Goal: Task Accomplishment & Management: Manage account settings

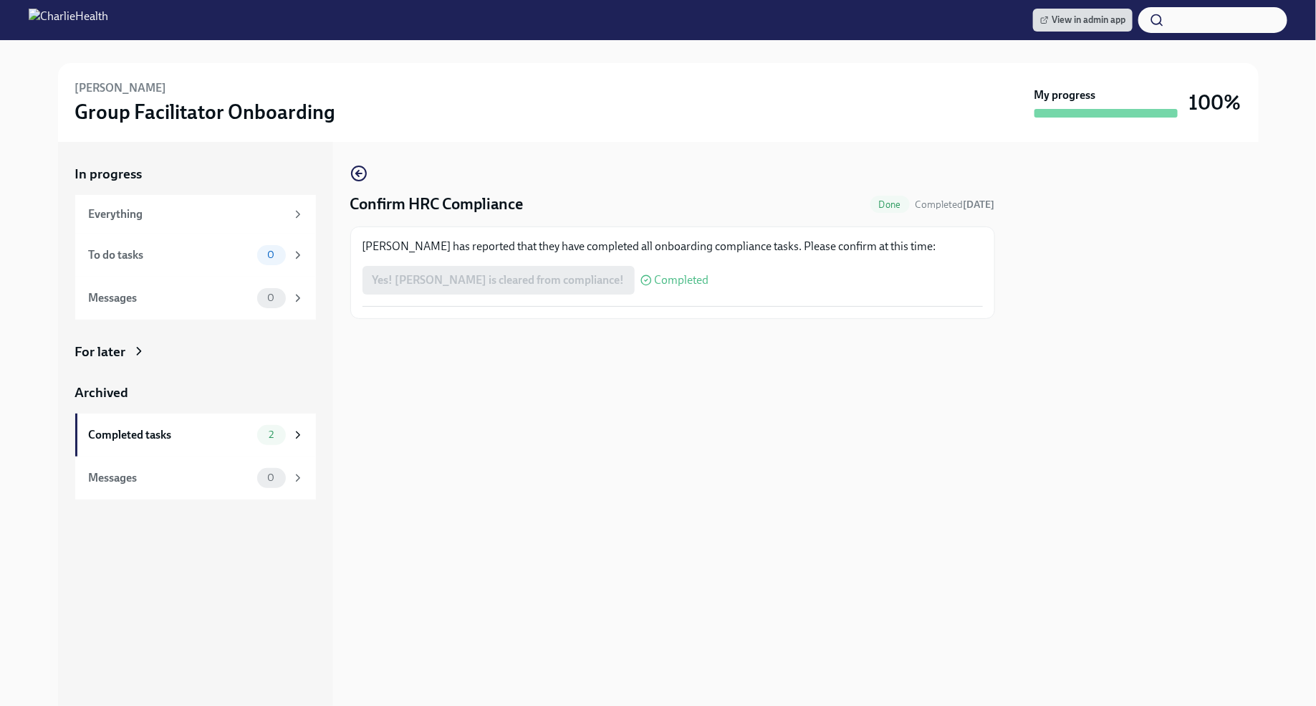
click at [108, 17] on img at bounding box center [69, 20] width 80 height 23
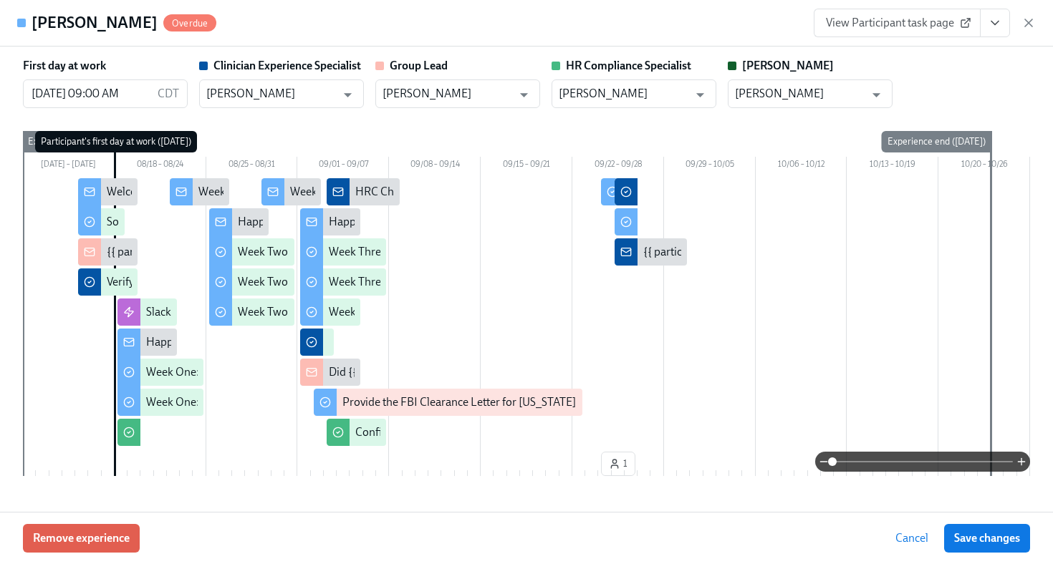
scroll to position [703, 0]
click at [1024, 23] on icon "button" at bounding box center [1028, 23] width 14 height 14
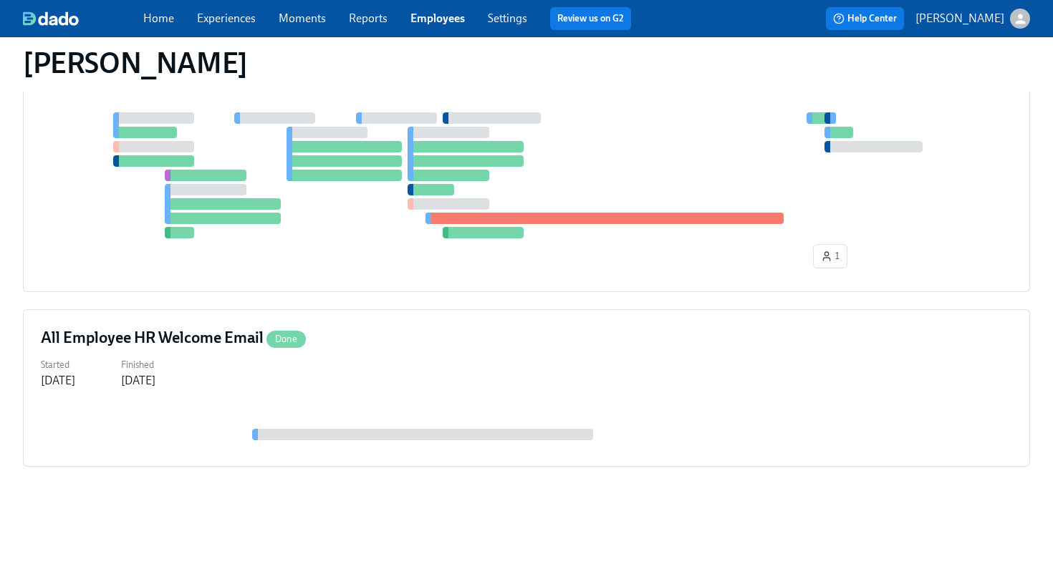
click at [448, 22] on link "Employees" at bounding box center [437, 18] width 54 height 14
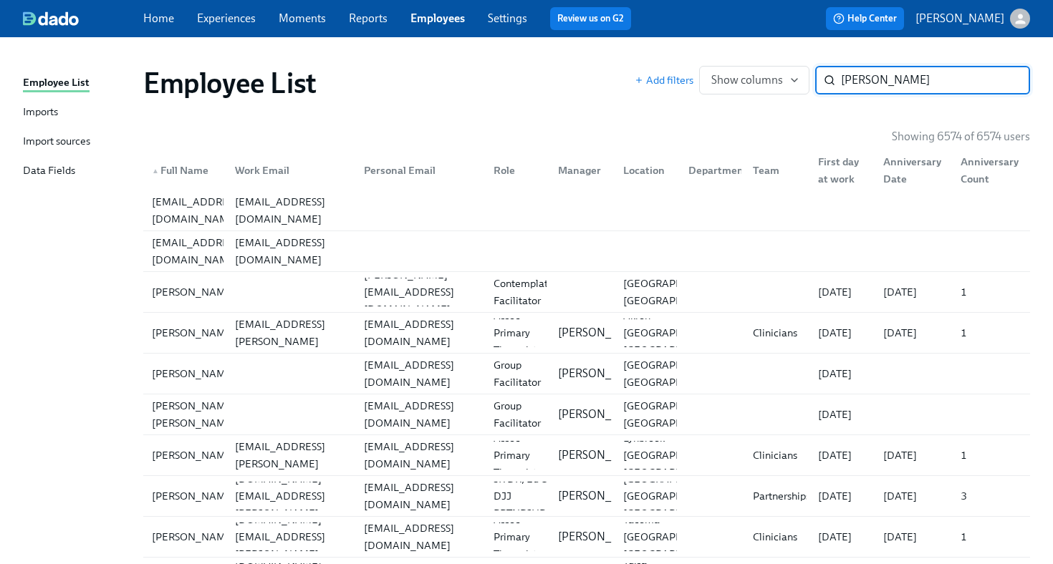
type input "[PERSON_NAME]"
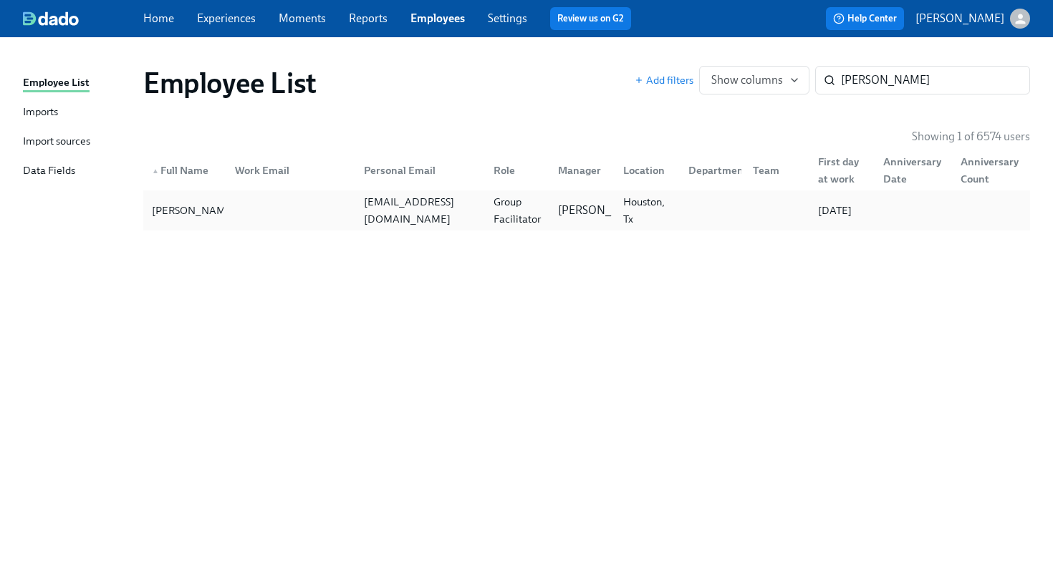
click at [274, 214] on div at bounding box center [288, 210] width 130 height 29
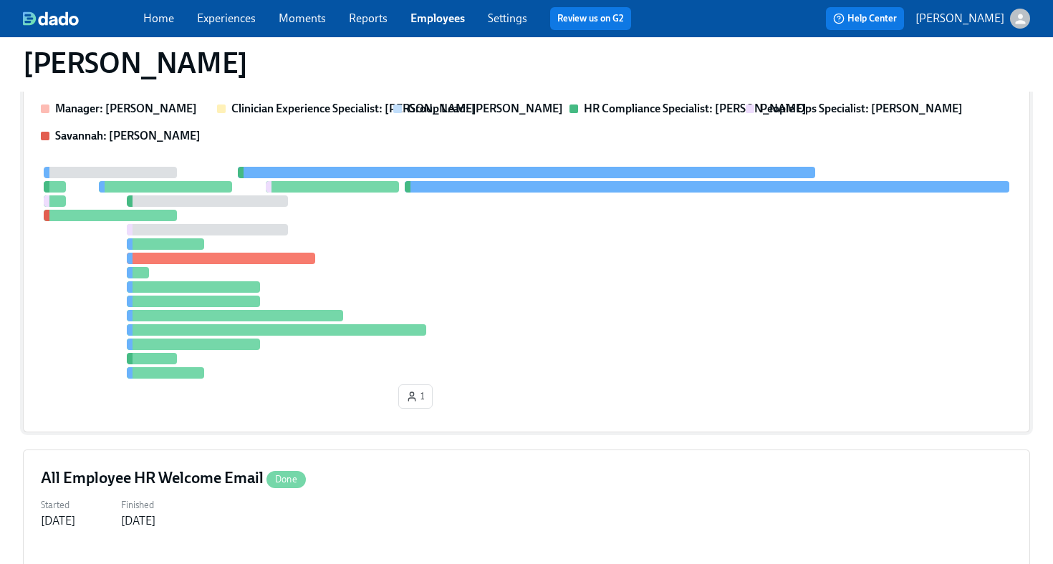
scroll to position [380, 0]
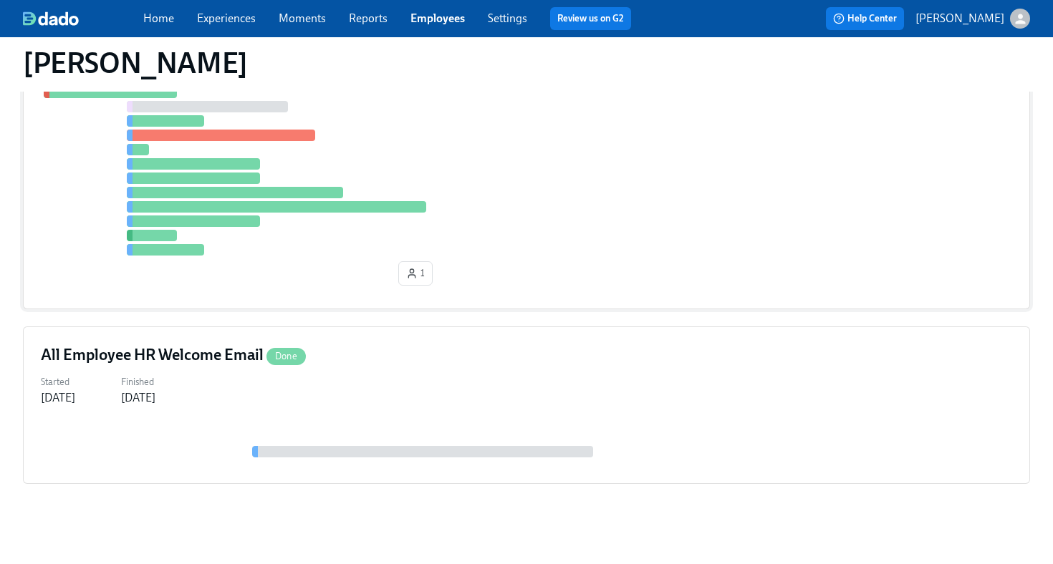
click at [586, 206] on div at bounding box center [526, 150] width 971 height 212
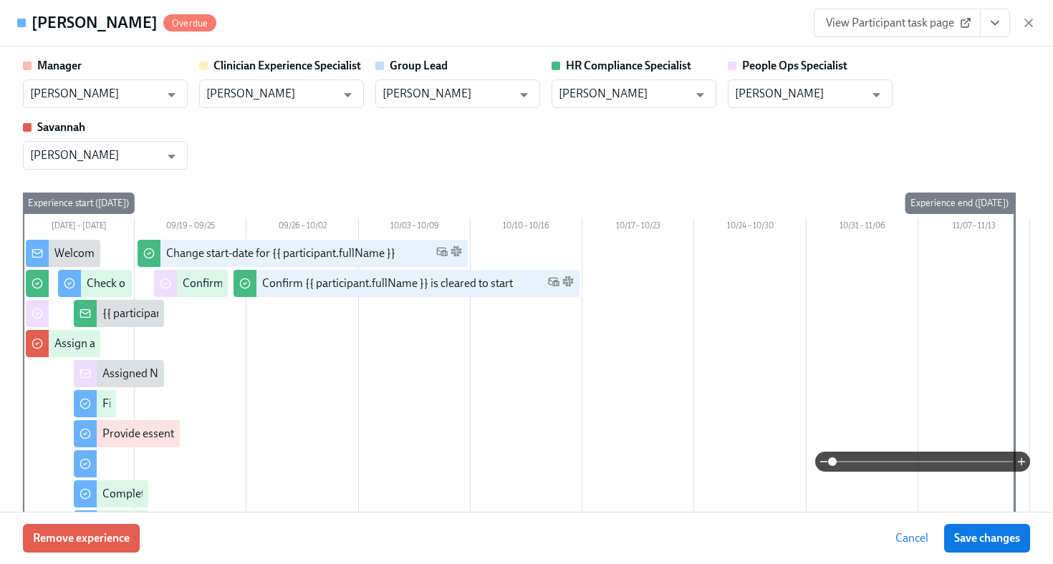
click at [994, 24] on icon "View task page" at bounding box center [995, 23] width 14 height 14
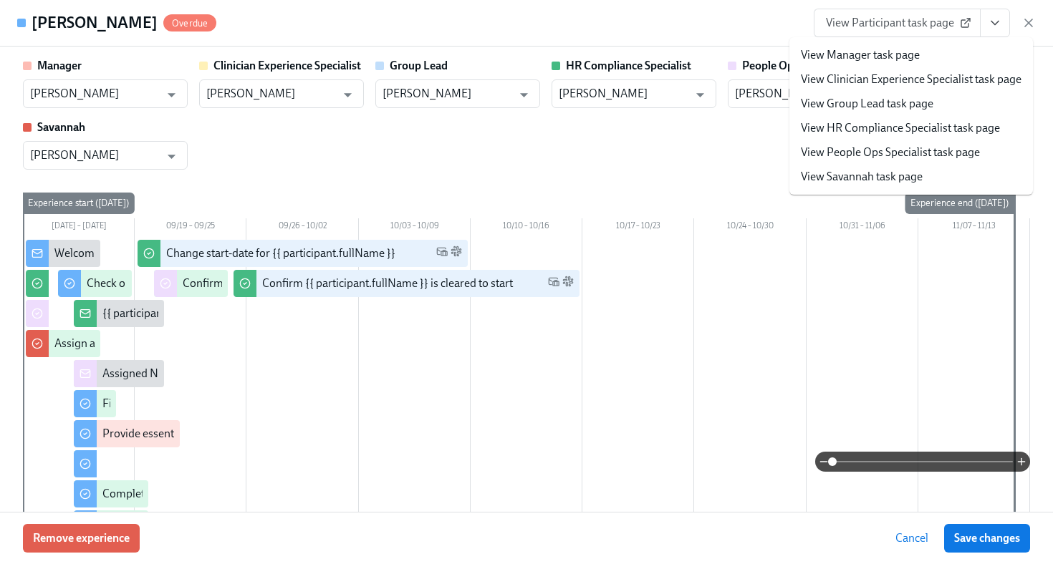
click at [839, 27] on span "View Participant task page" at bounding box center [897, 23] width 143 height 14
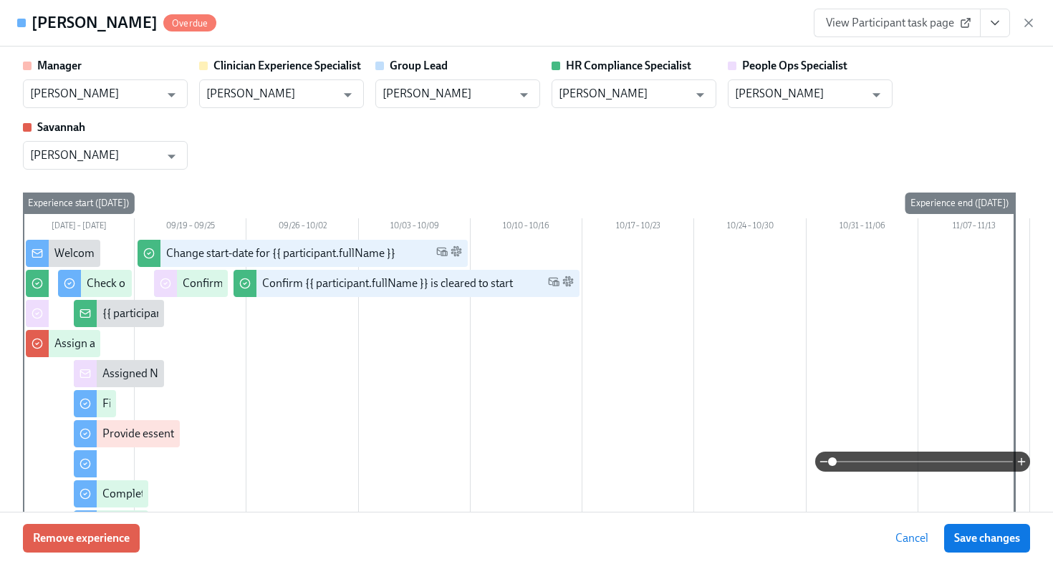
click at [559, 33] on div "[PERSON_NAME] Overdue View Participant task page" at bounding box center [526, 23] width 1053 height 47
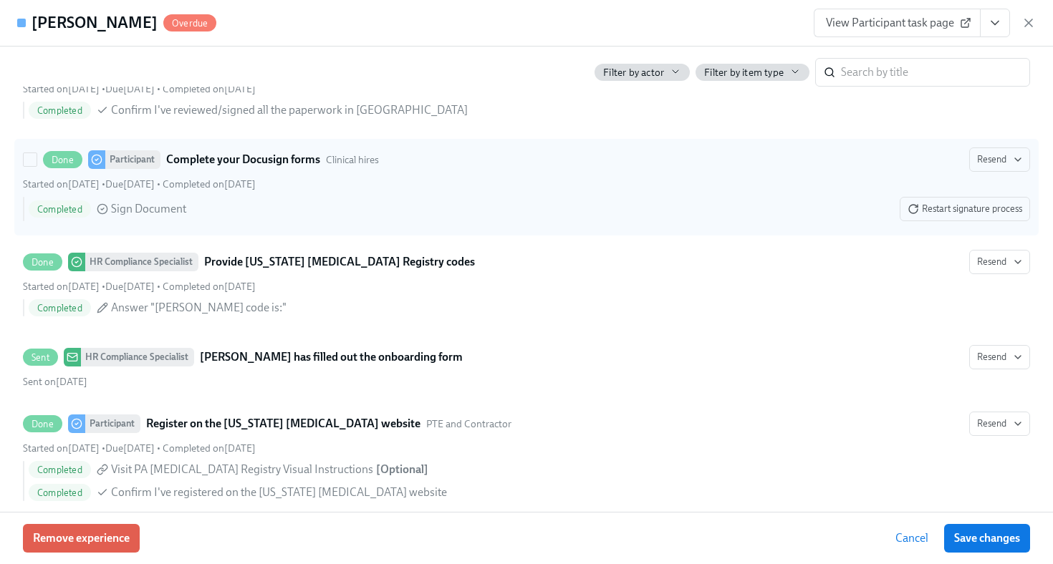
scroll to position [2524, 0]
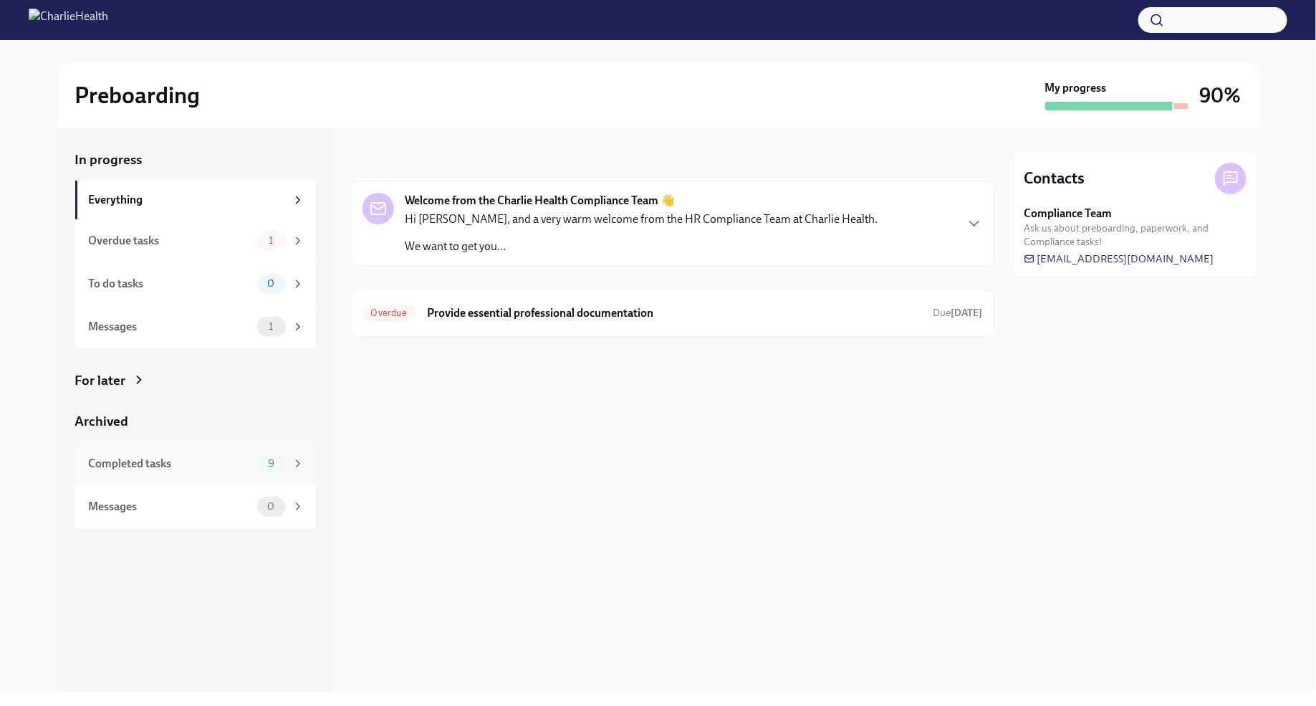
click at [265, 475] on div "Completed tasks 9" at bounding box center [195, 463] width 241 height 43
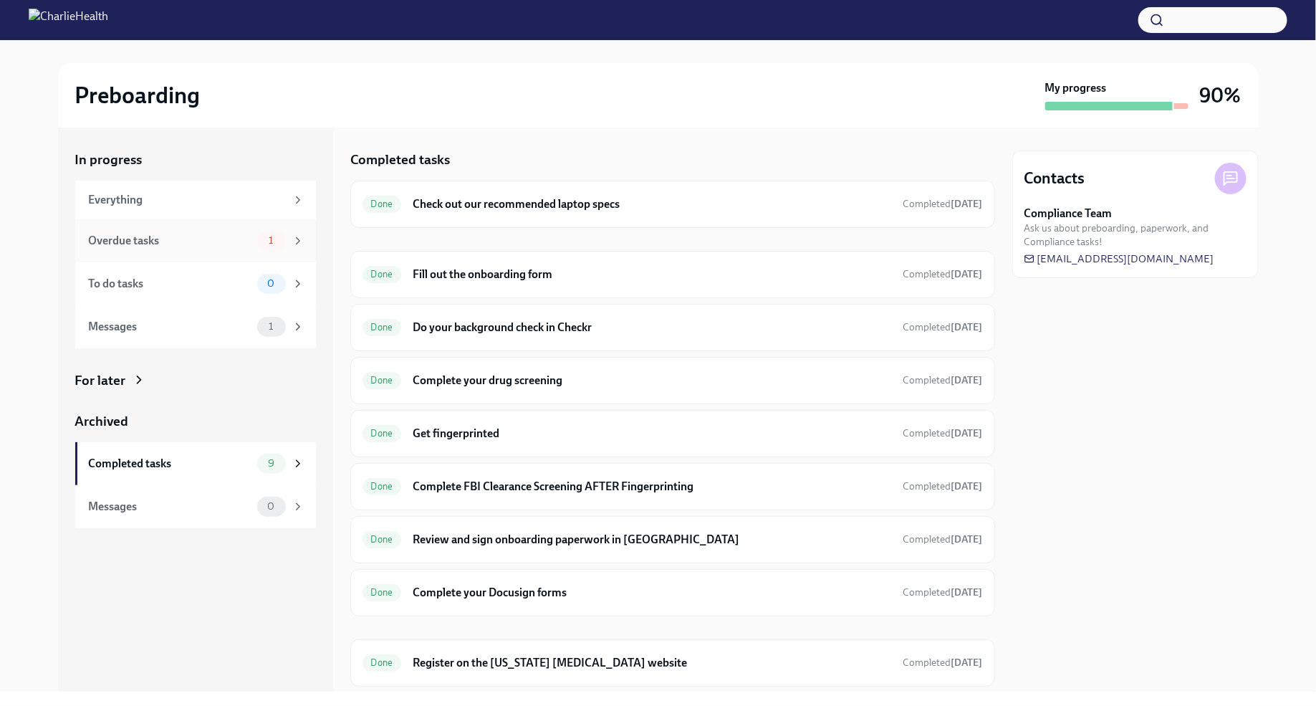
click at [289, 243] on div "1" at bounding box center [280, 241] width 47 height 20
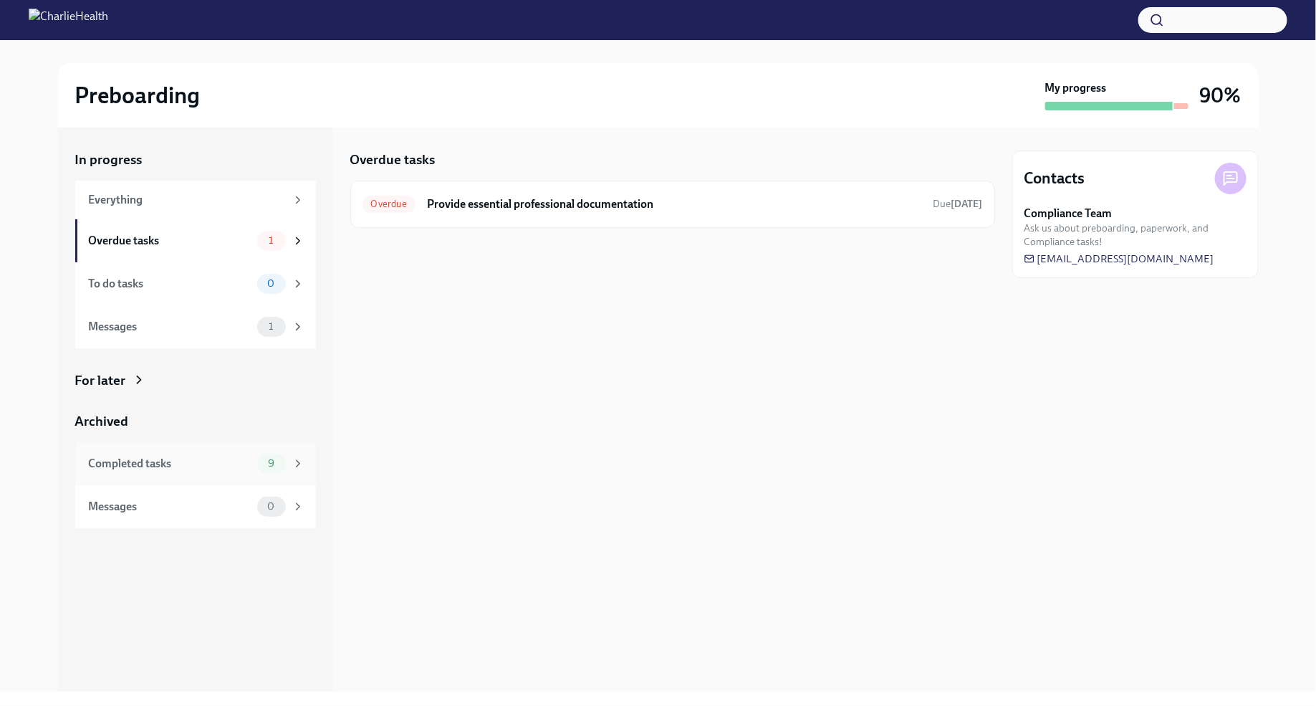
click at [270, 465] on span "9" at bounding box center [271, 463] width 24 height 11
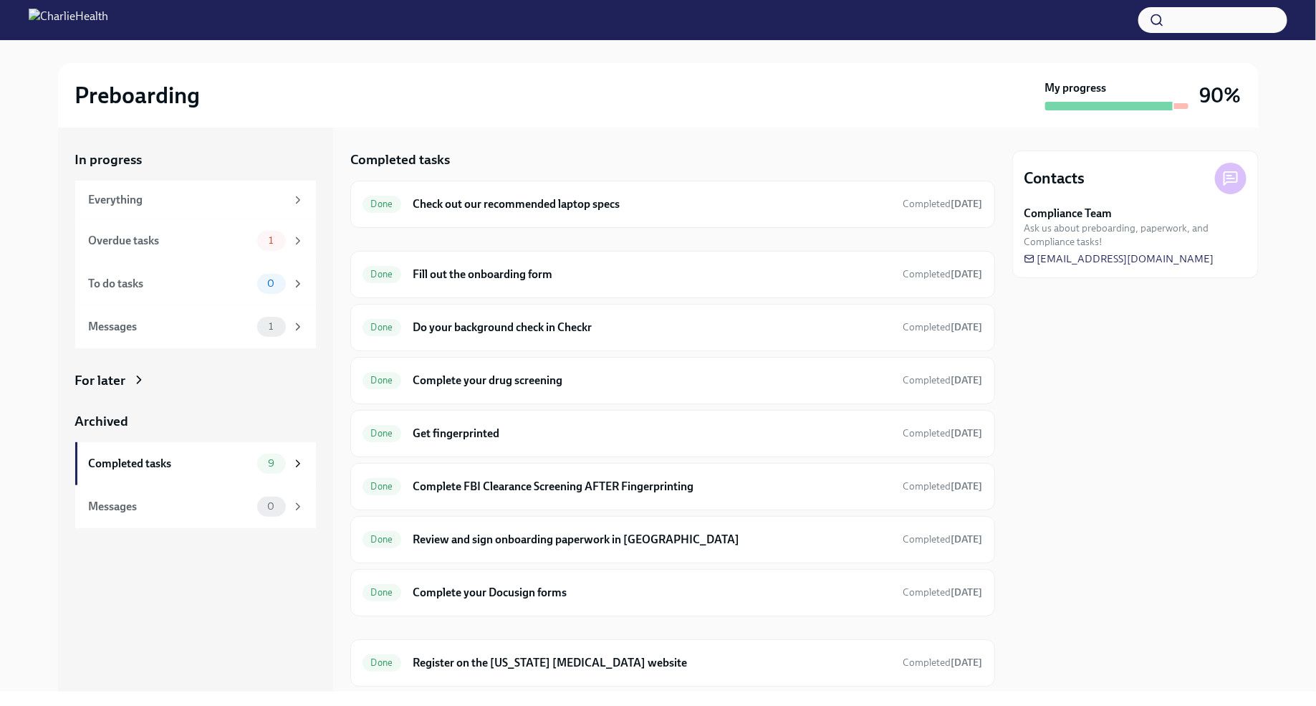
scroll to position [35, 0]
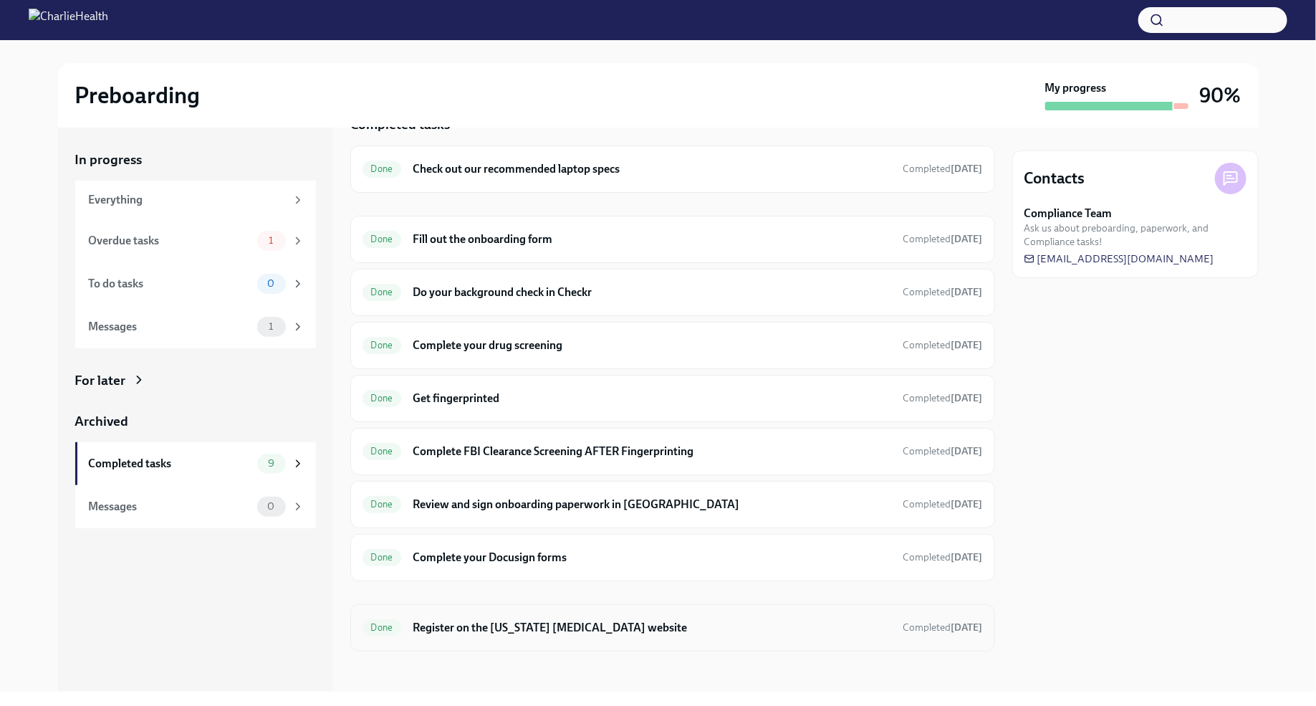
click at [544, 620] on h6 "Register on the Pennsylvania Child Abuse website" at bounding box center [652, 628] width 478 height 16
